Goal: Task Accomplishment & Management: Use online tool/utility

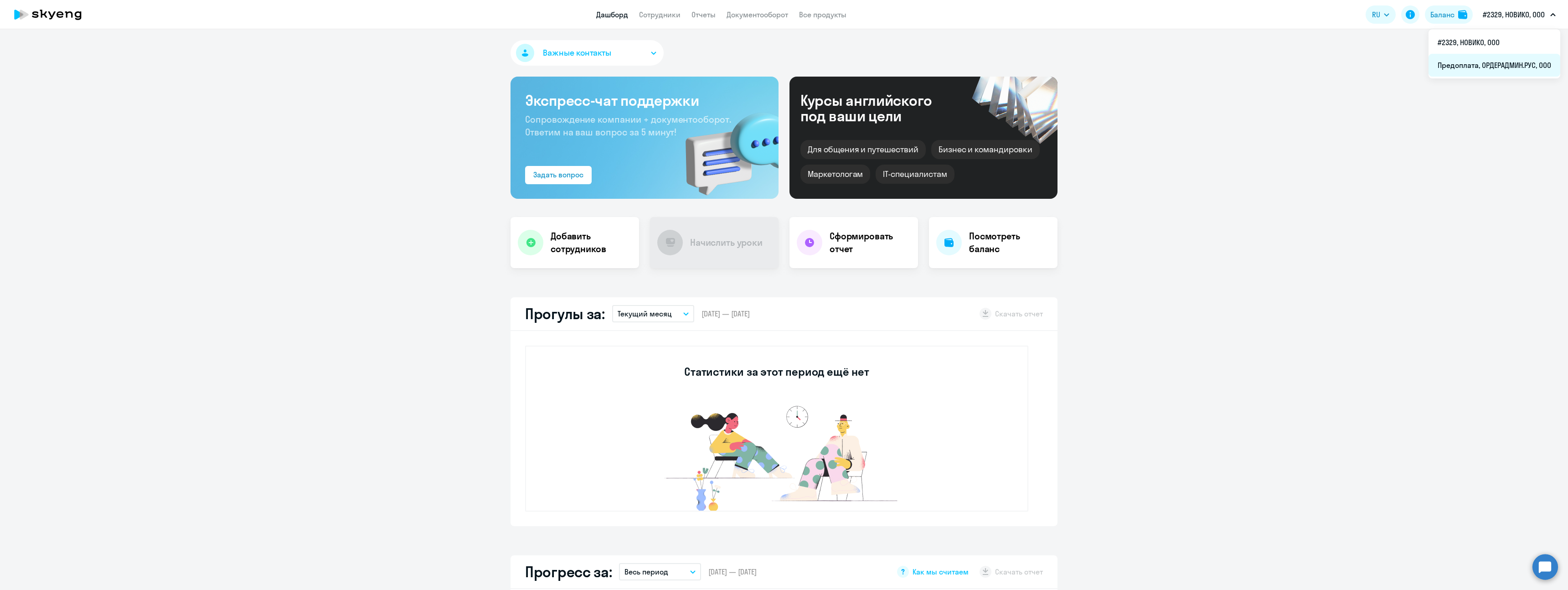
click at [1507, 63] on li "Предоплата, ОРДЕРАДМИН.РУС, ООО" at bounding box center [1495, 66] width 132 height 23
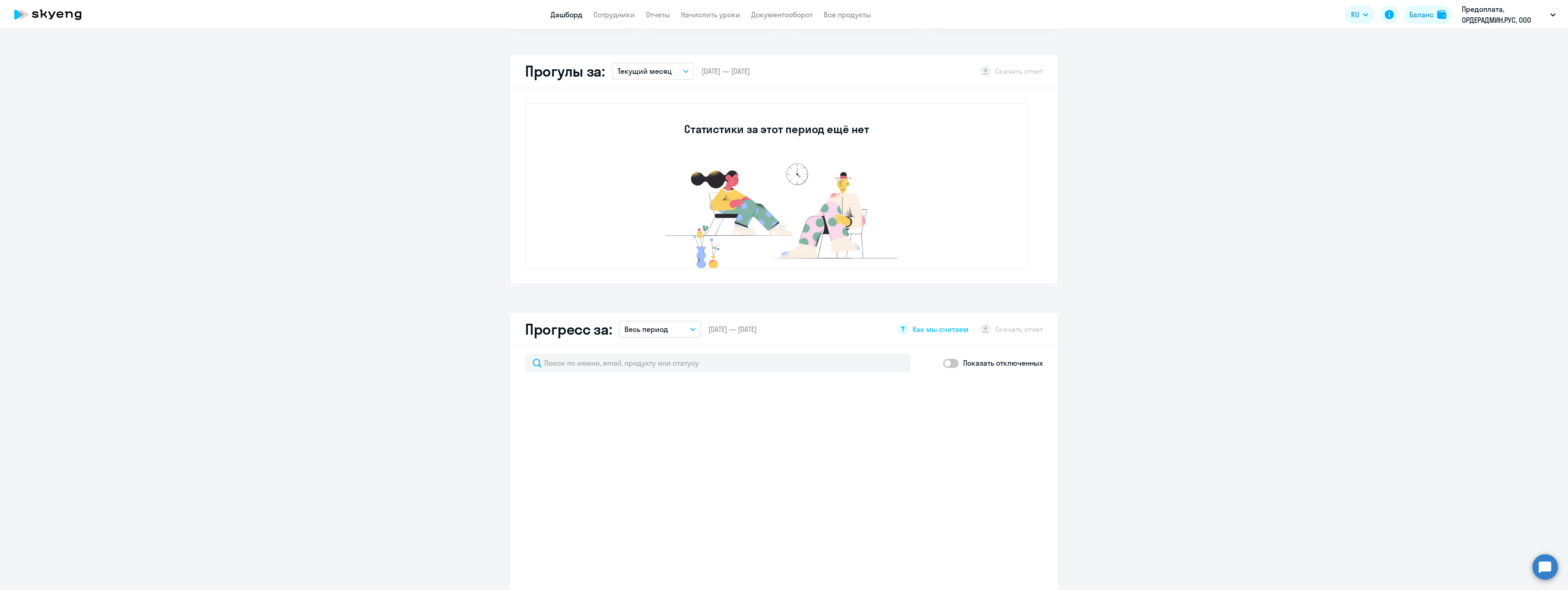
select select "30"
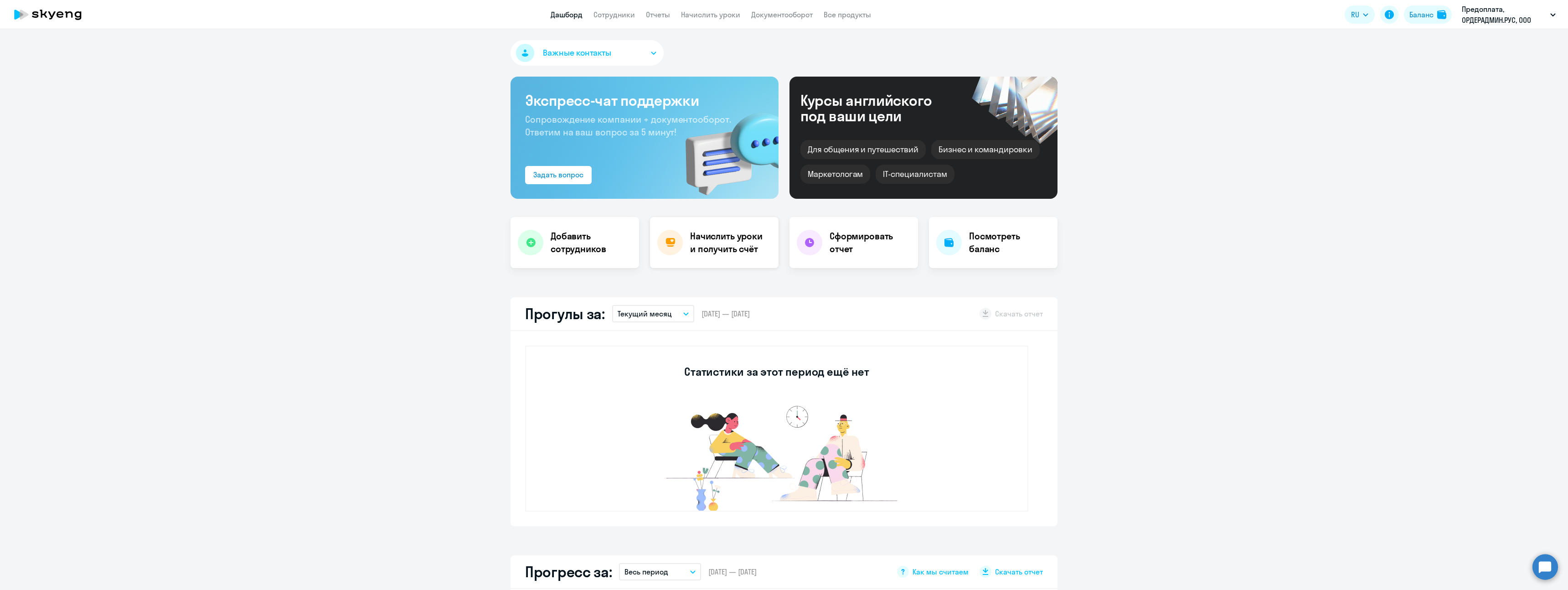
click at [724, 229] on div "Начислить уроки и получить счёт" at bounding box center [714, 243] width 128 height 51
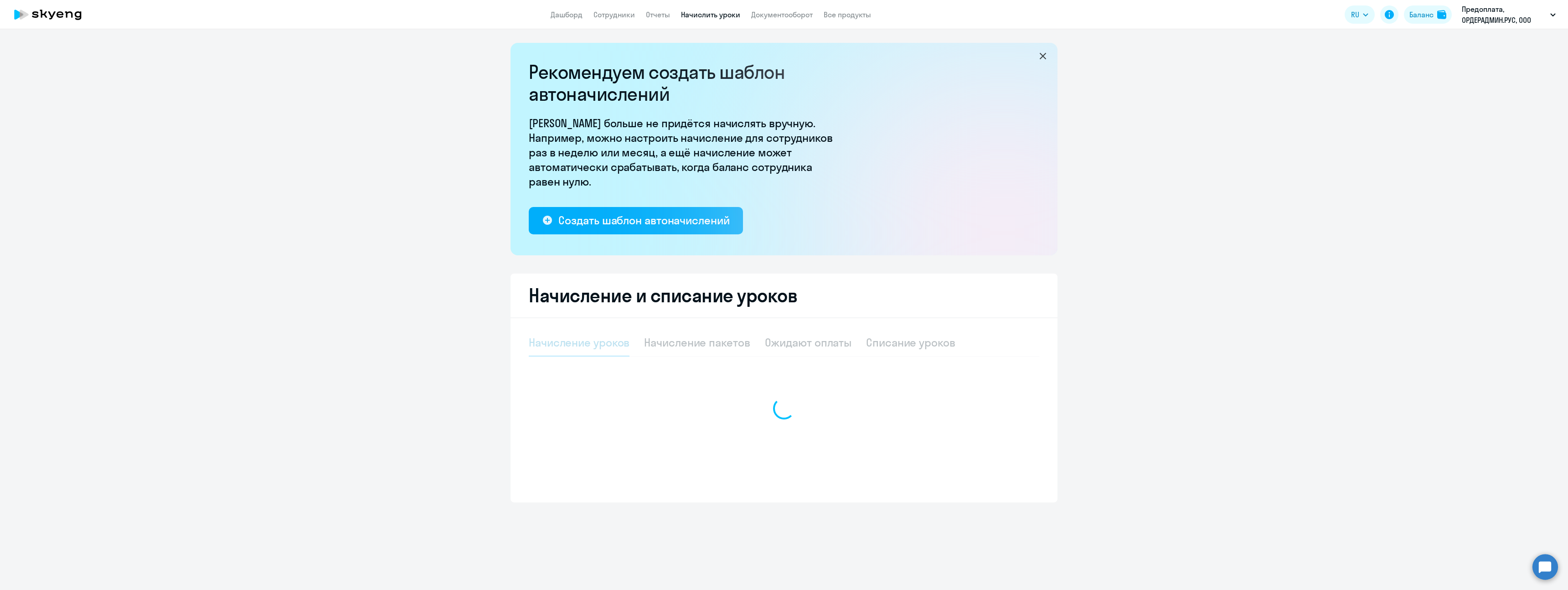
select select "10"
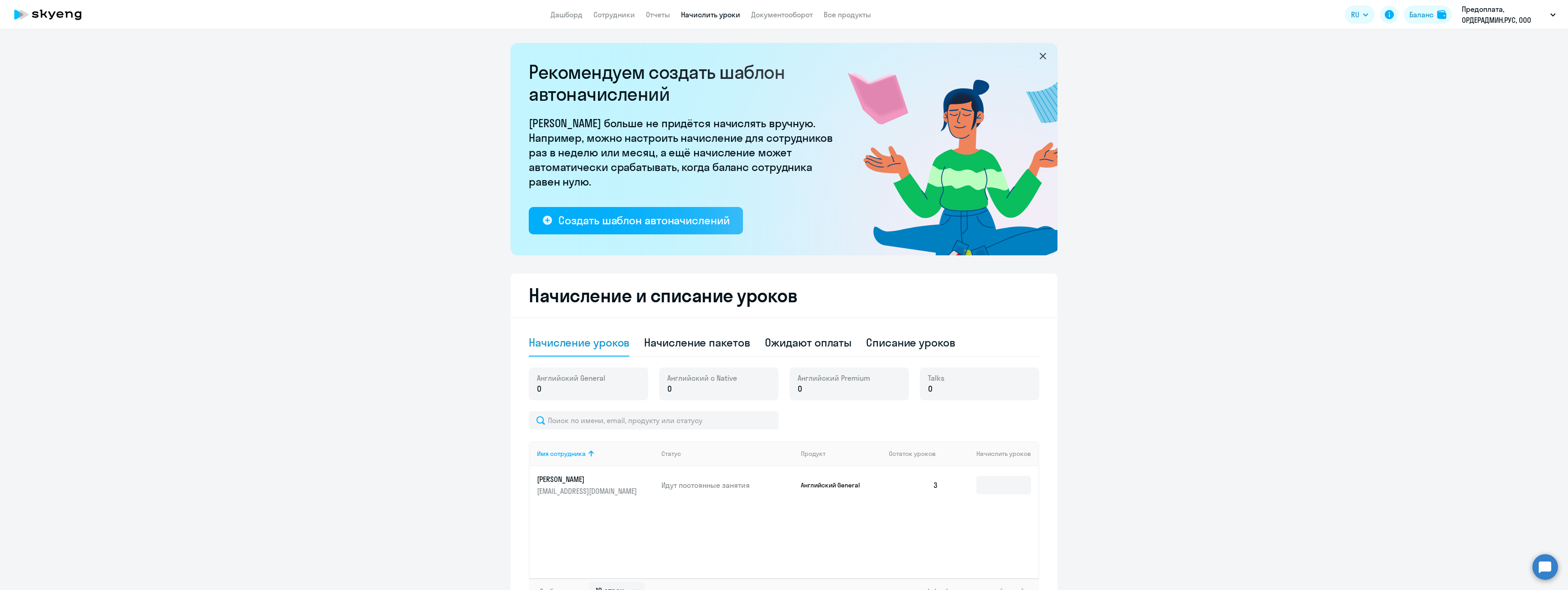
click at [1171, 370] on ng-component "Рекомендуем создать шаблон автоначислений Уроки больше не придётся начислять вр…" at bounding box center [784, 330] width 1568 height 576
click at [1134, 348] on ng-component "Рекомендуем создать шаблон автоначислений Уроки больше не придётся начислять вр…" at bounding box center [784, 330] width 1568 height 576
